Goal: Navigation & Orientation: Find specific page/section

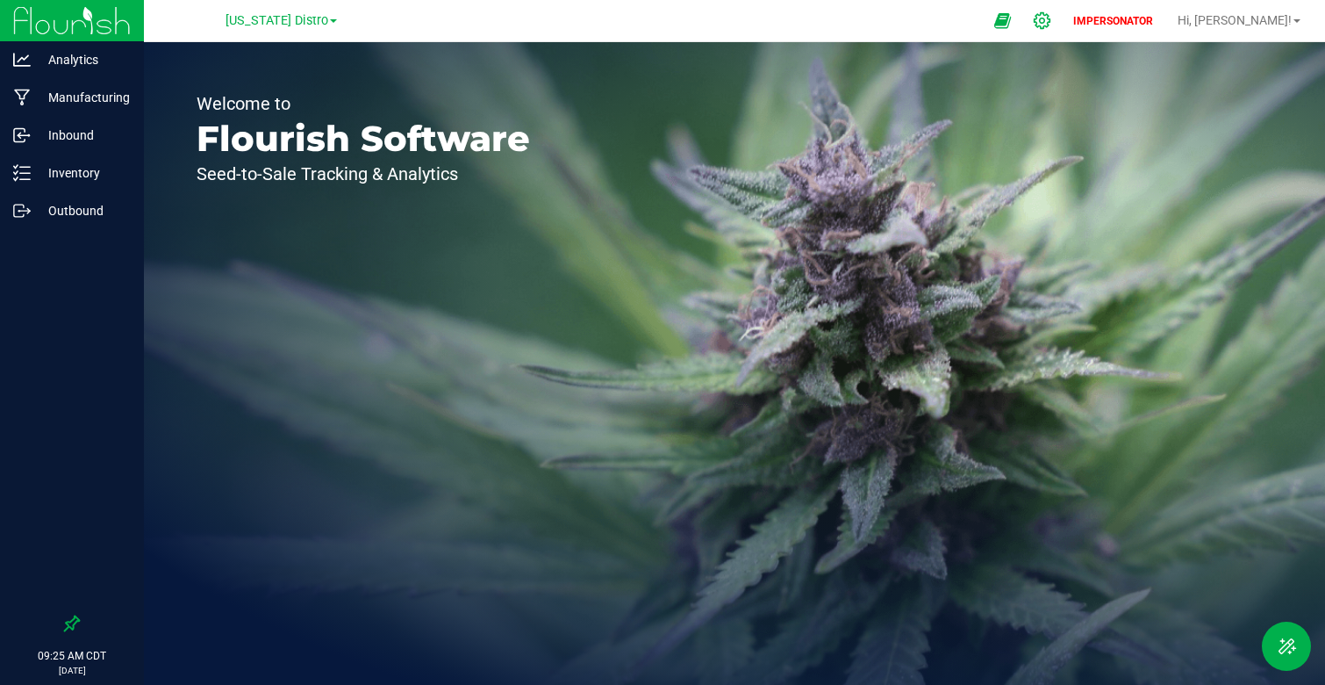
click at [1051, 15] on icon at bounding box center [1042, 20] width 18 height 18
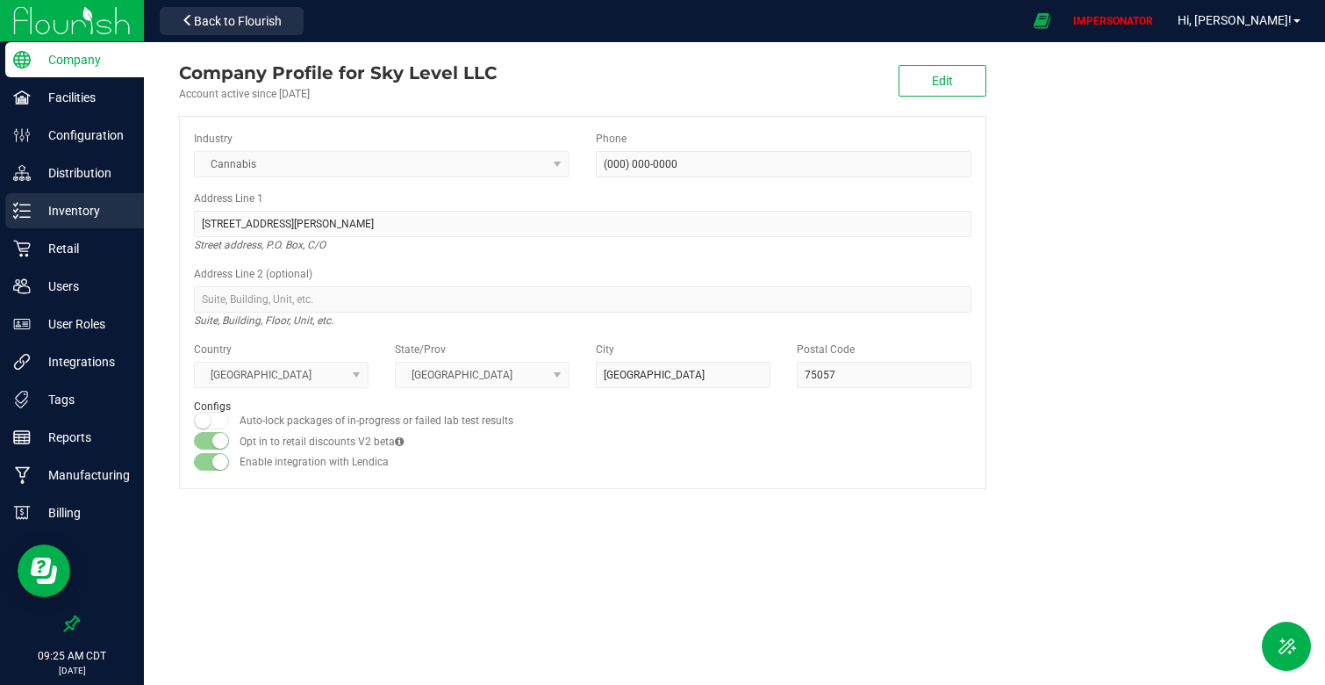
click at [88, 214] on p "Inventory" at bounding box center [83, 210] width 105 height 21
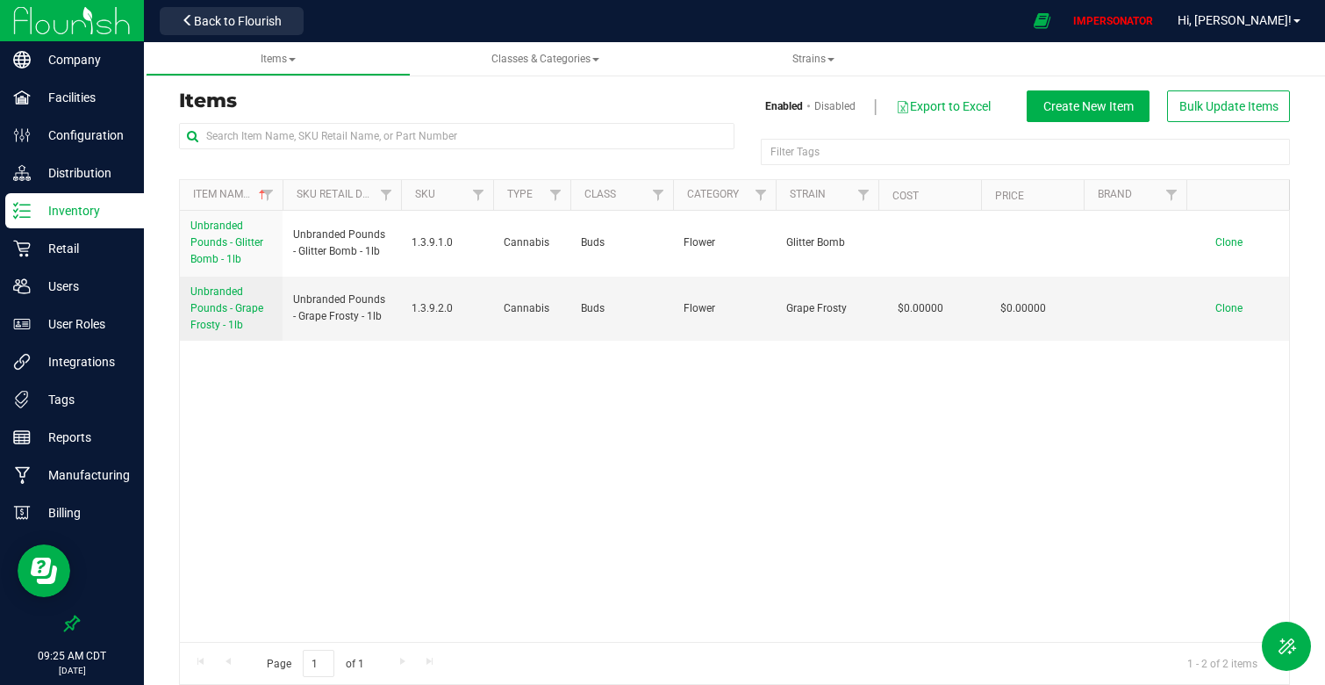
click at [367, 488] on div "Unbranded Pounds - Glitter Bomb - 1lb Unbranded Pounds - Glitter Bomb - 1lb 1.3…" at bounding box center [734, 426] width 1109 height 431
click at [784, 58] on span "Strains" at bounding box center [813, 59] width 238 height 15
click at [817, 63] on span "Strains" at bounding box center [814, 59] width 42 height 12
click at [796, 107] on li "All strains" at bounding box center [813, 106] width 238 height 25
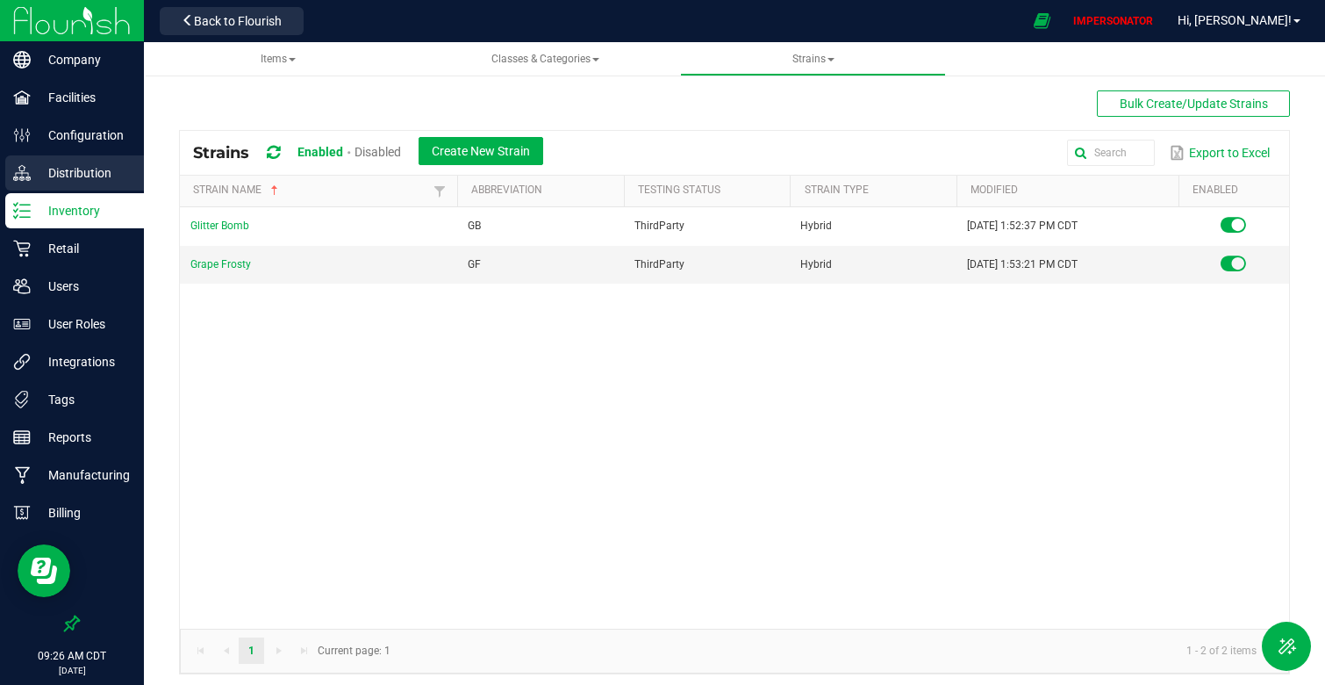
click at [90, 191] on link "Distribution" at bounding box center [72, 174] width 144 height 38
click at [90, 204] on p "Inventory" at bounding box center [83, 210] width 105 height 21
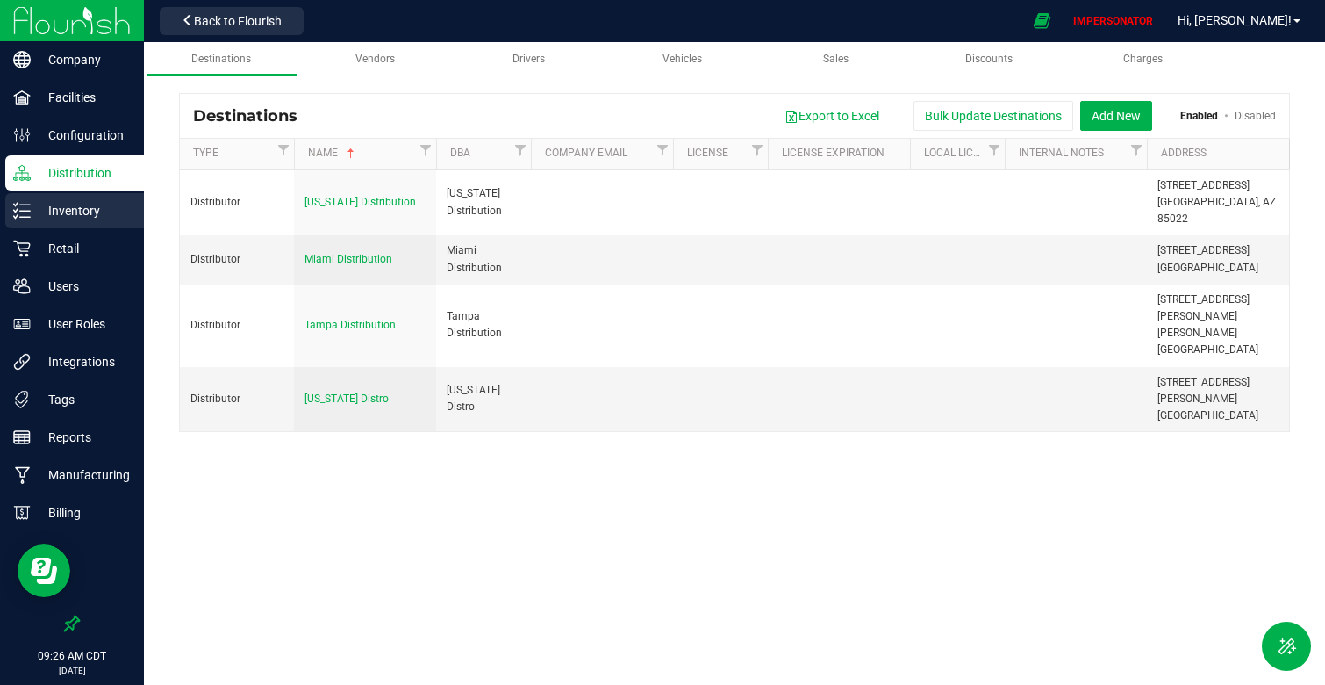
click at [75, 216] on p "Inventory" at bounding box center [83, 210] width 105 height 21
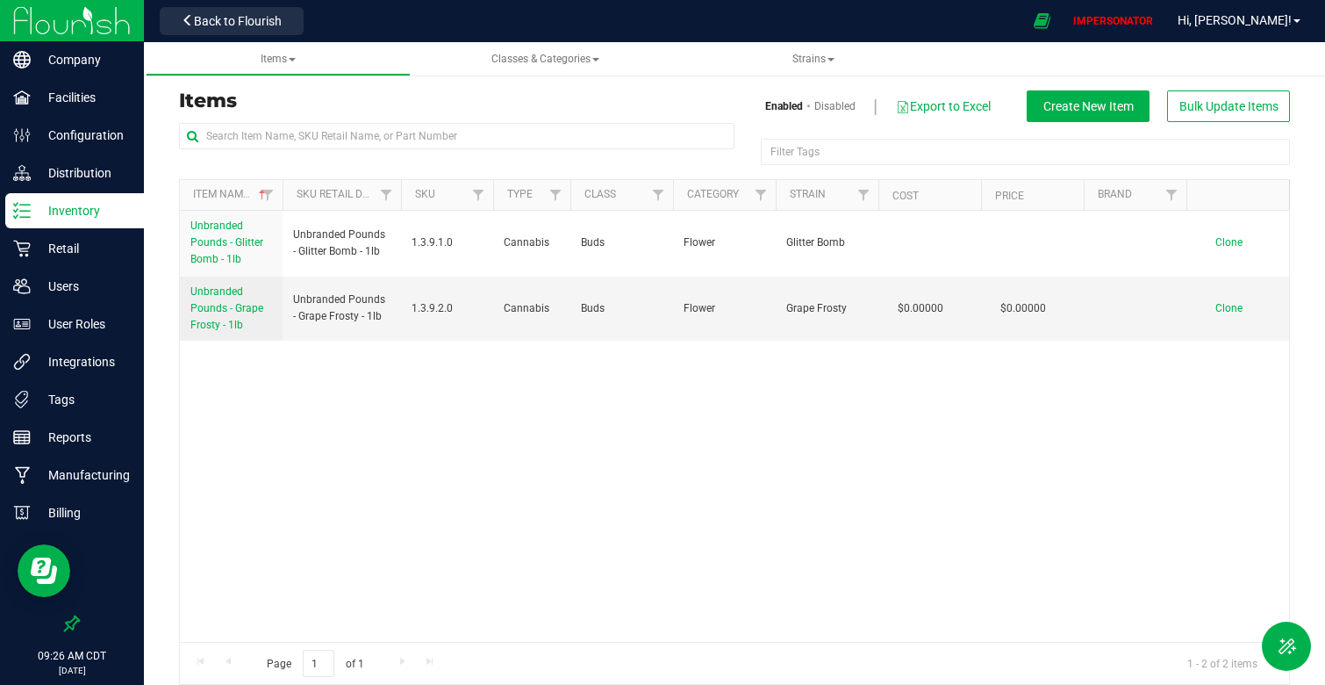
click at [753, 438] on div "Unbranded Pounds - Glitter Bomb - 1lb Unbranded Pounds - Glitter Bomb - 1lb 1.3…" at bounding box center [734, 426] width 1109 height 431
click at [104, 95] on p "Facilities" at bounding box center [83, 97] width 105 height 21
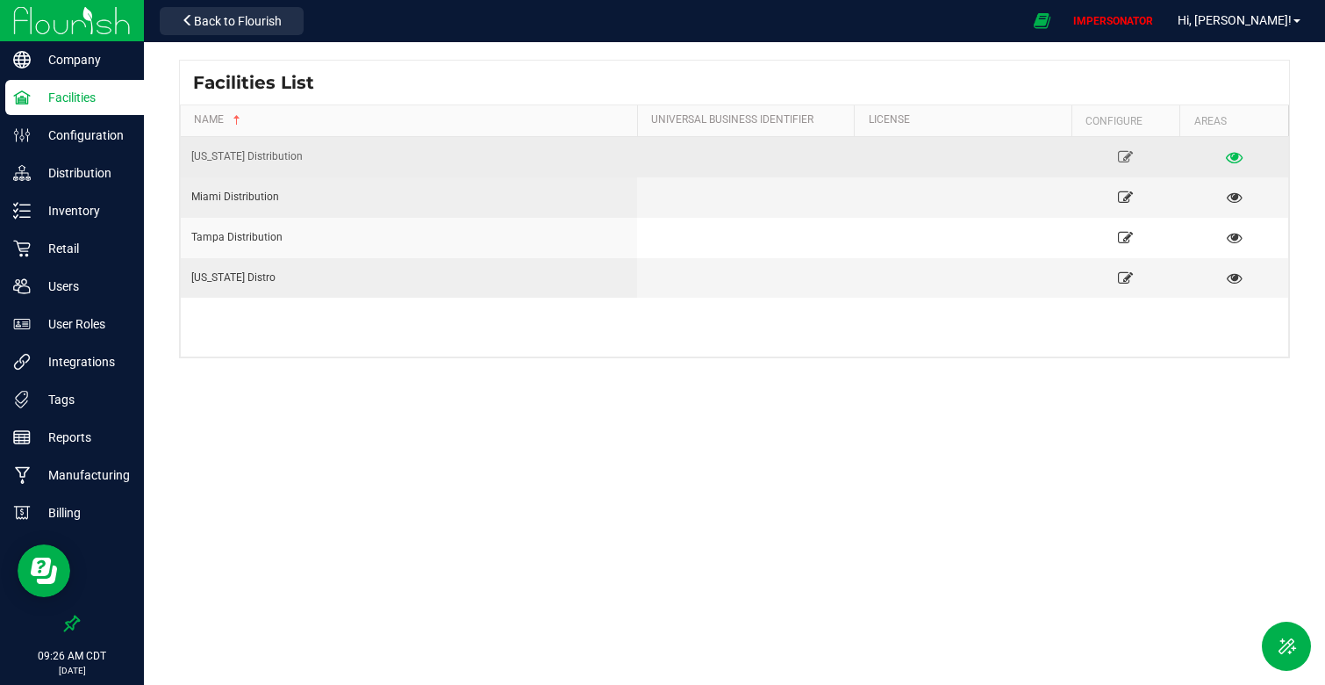
click at [1239, 161] on icon at bounding box center [1234, 156] width 17 height 12
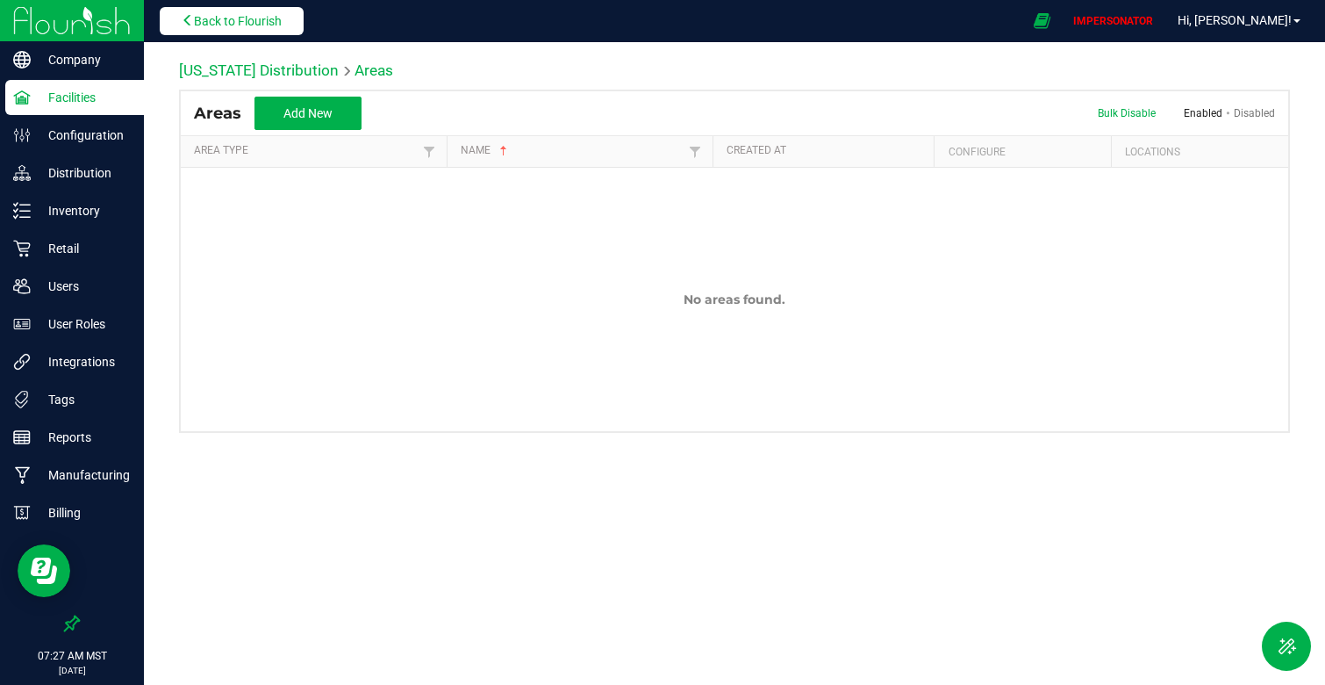
click at [191, 25] on icon at bounding box center [188, 20] width 12 height 12
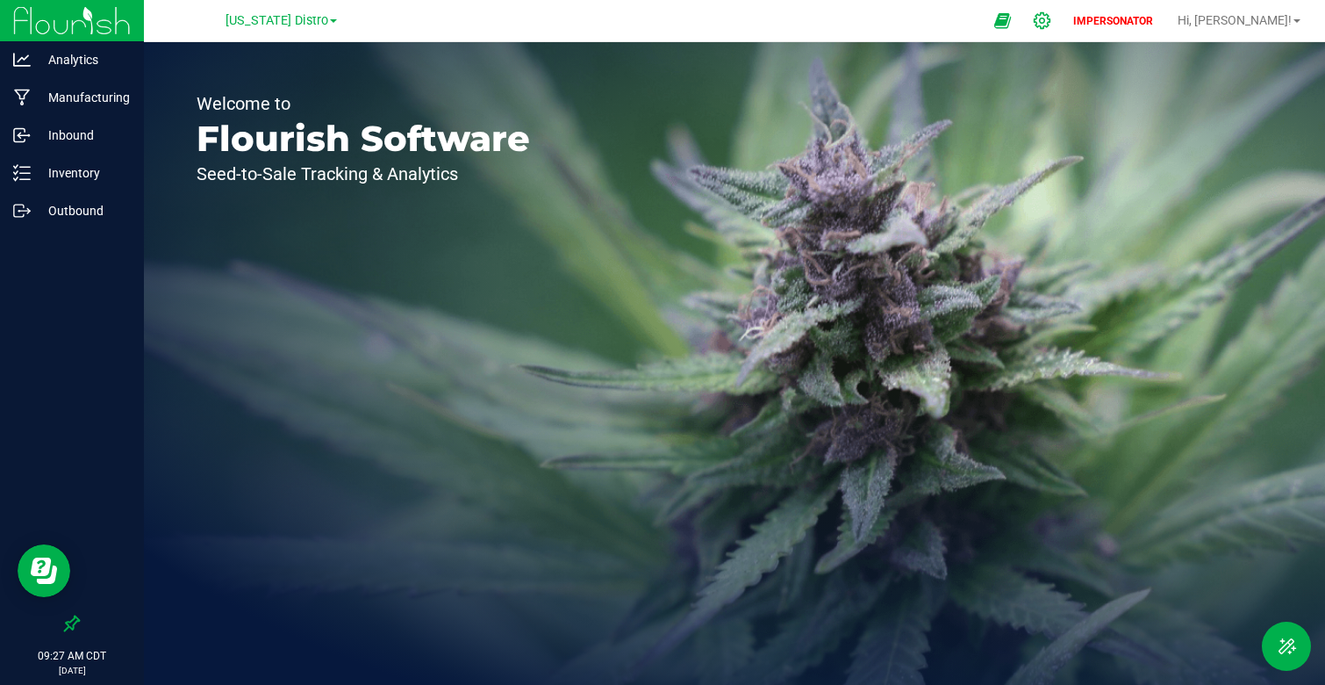
click at [1051, 20] on icon at bounding box center [1042, 20] width 18 height 18
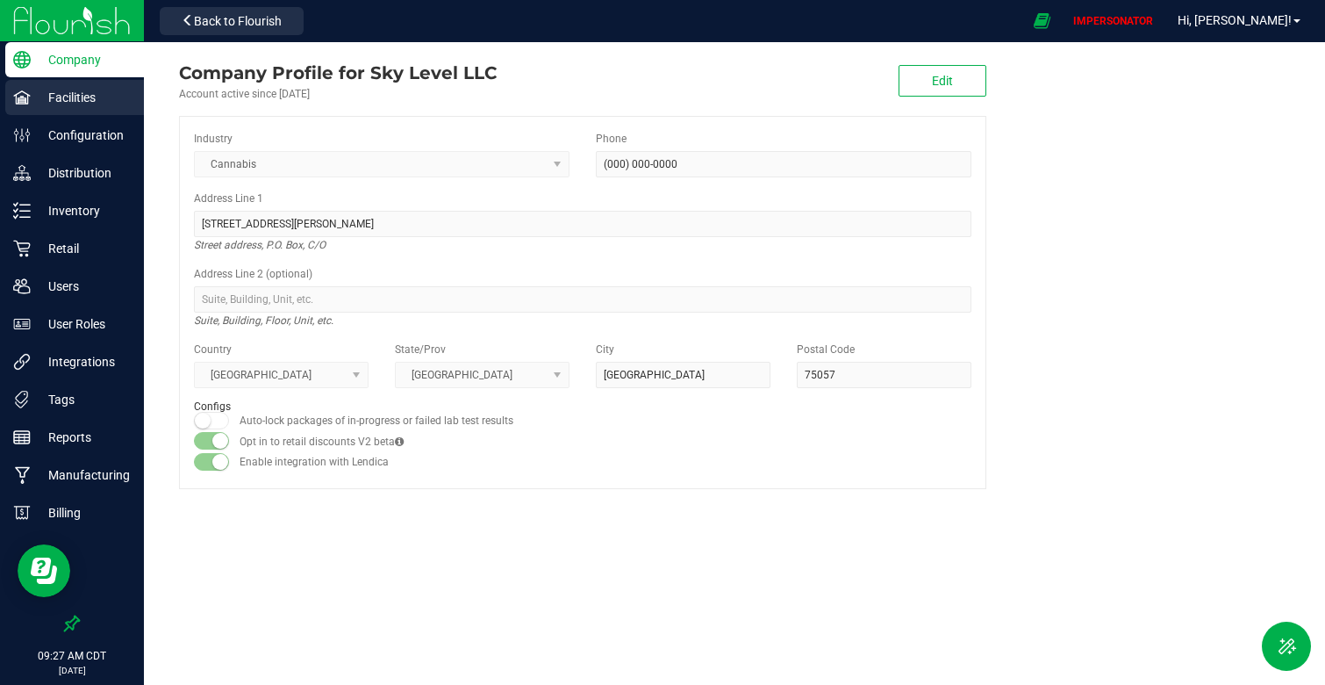
click at [82, 95] on p "Facilities" at bounding box center [83, 97] width 105 height 21
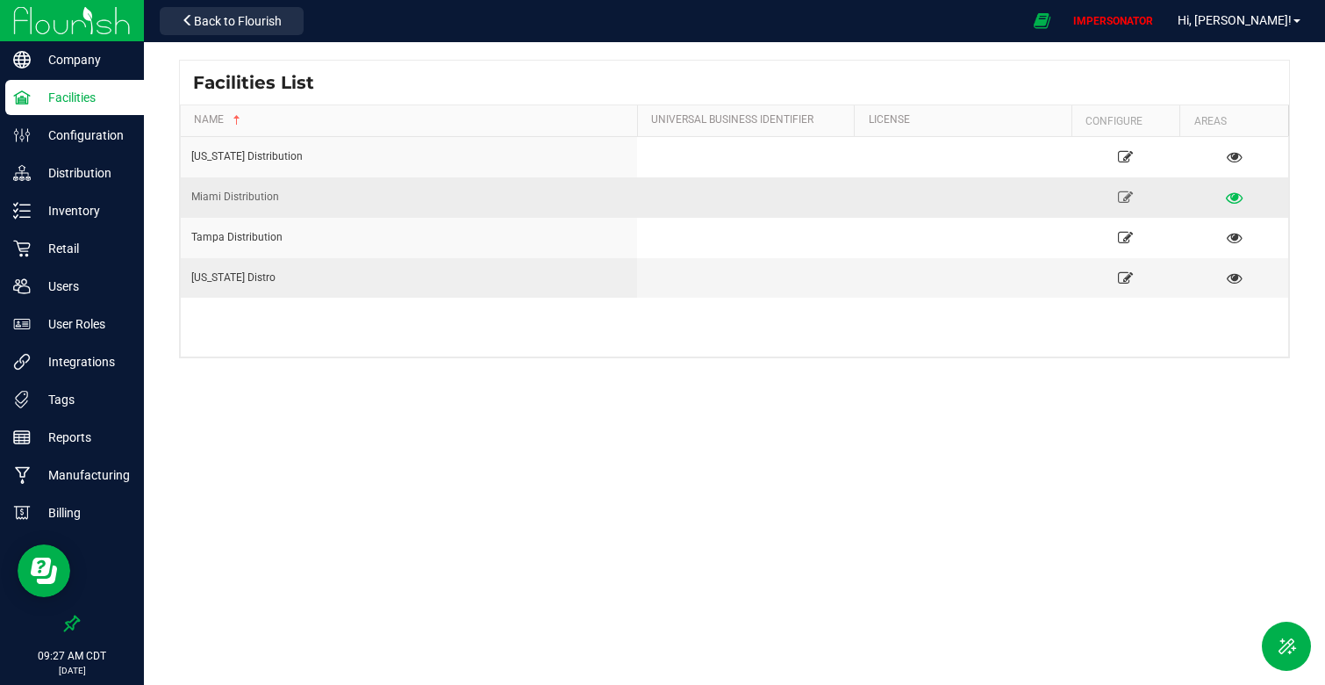
click at [1242, 194] on link at bounding box center [1234, 197] width 97 height 28
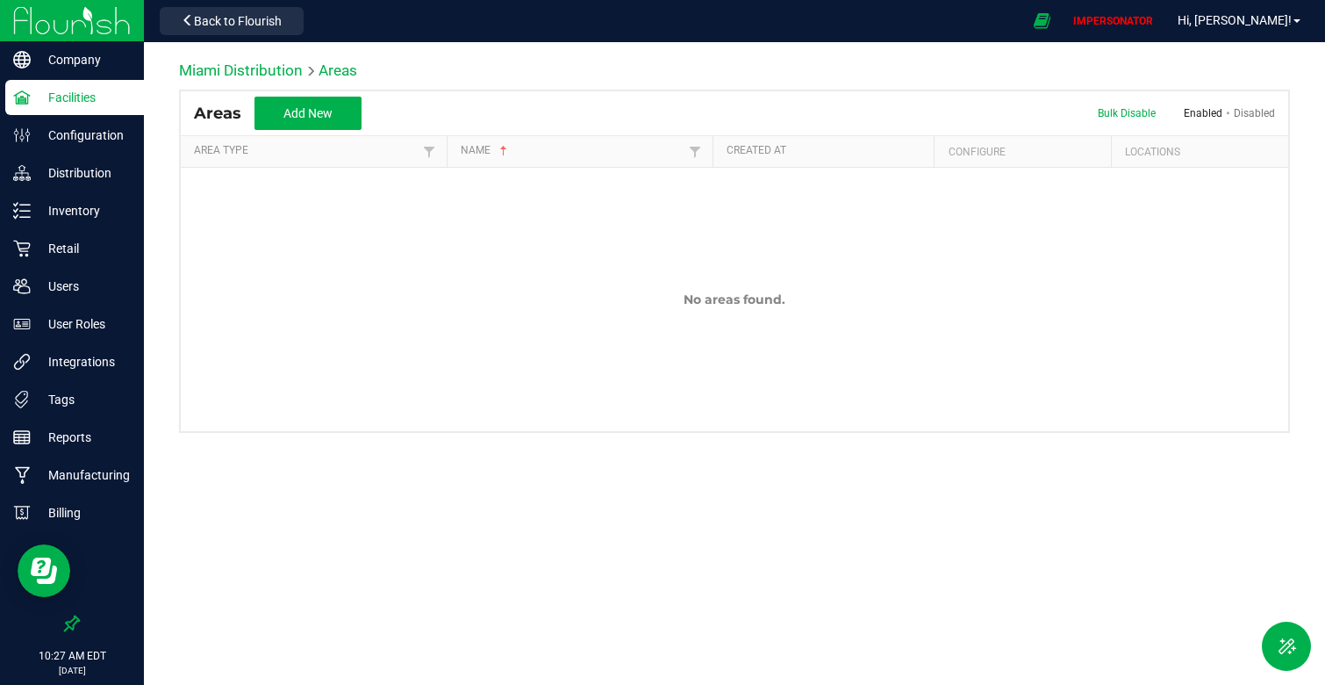
click at [110, 102] on p "Facilities" at bounding box center [83, 97] width 105 height 21
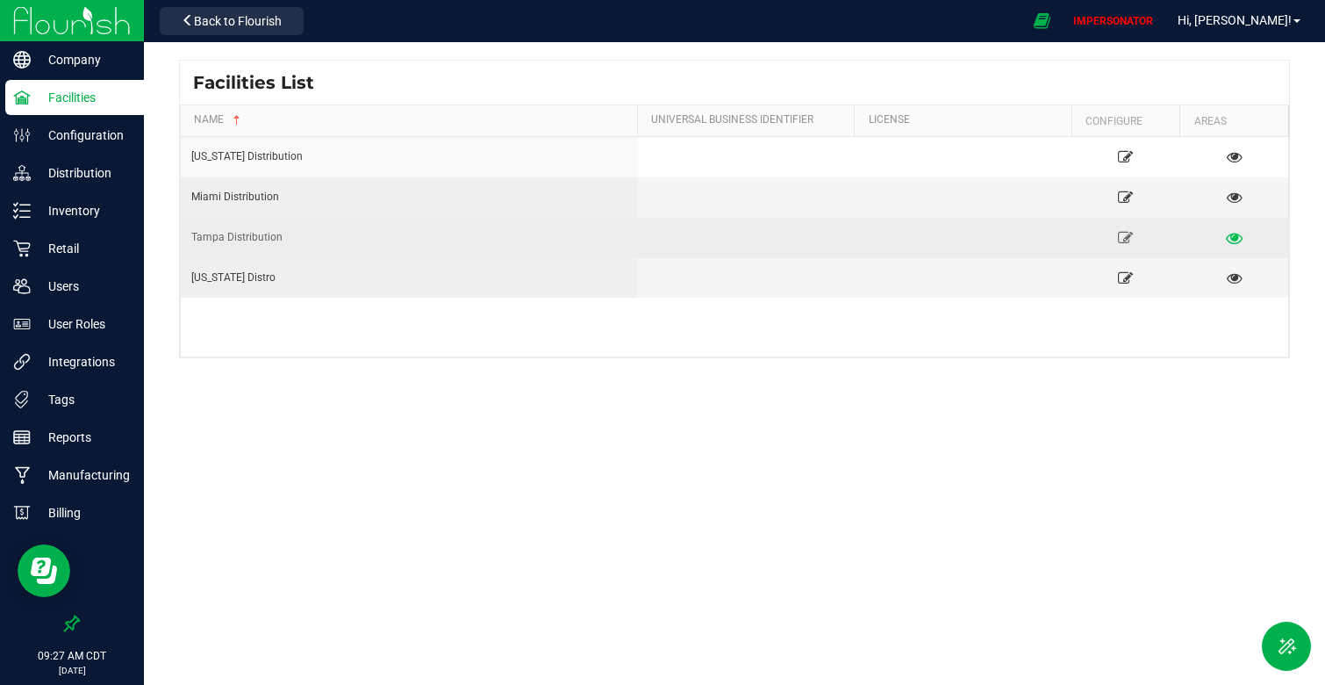
click at [1229, 246] on link at bounding box center [1234, 237] width 97 height 28
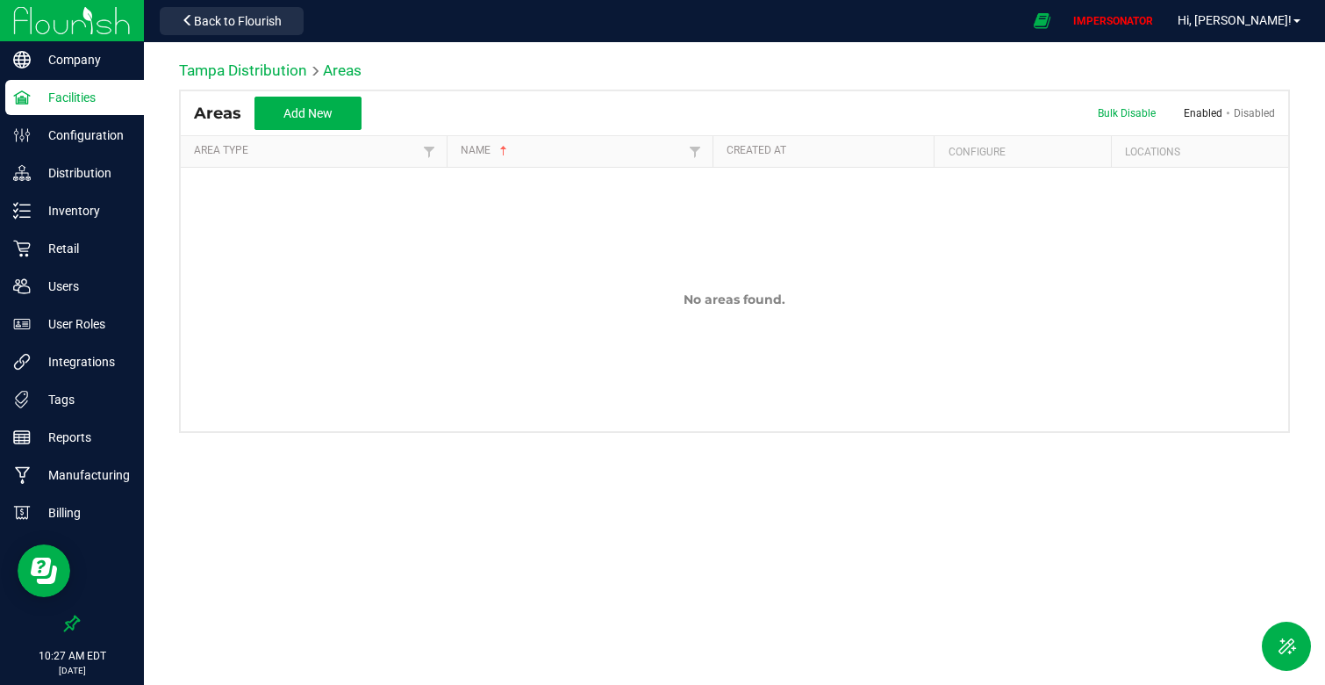
click at [51, 100] on p "Facilities" at bounding box center [83, 97] width 105 height 21
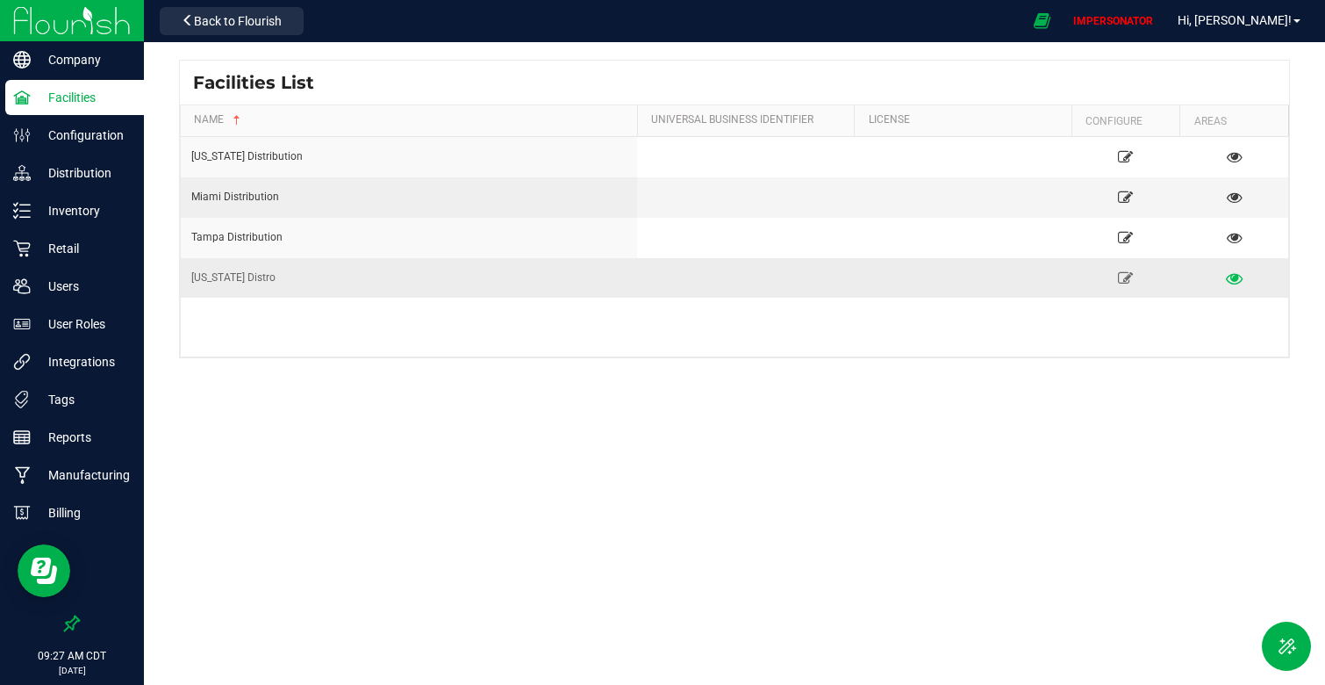
click at [1231, 274] on icon at bounding box center [1234, 277] width 17 height 12
